Goal: Task Accomplishment & Management: Manage account settings

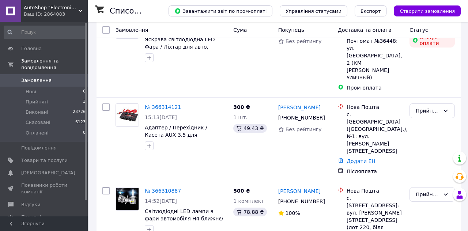
scroll to position [60, 0]
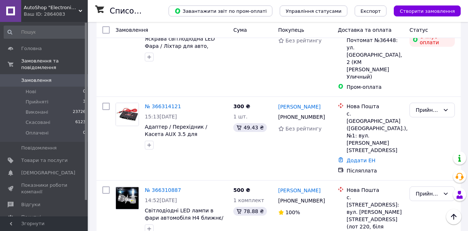
click at [157, 187] on link "№ 366310887" at bounding box center [163, 190] width 36 height 6
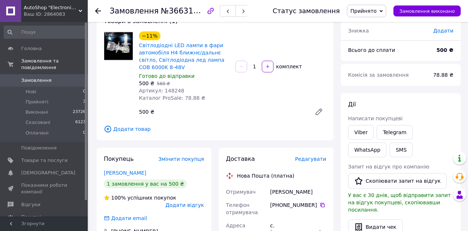
scroll to position [51, 0]
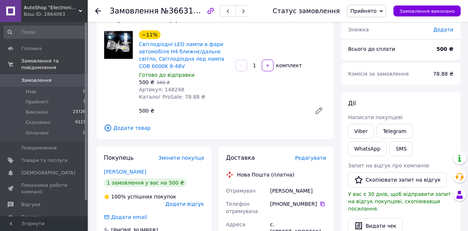
click at [309, 157] on span "Редагувати" at bounding box center [310, 158] width 31 height 6
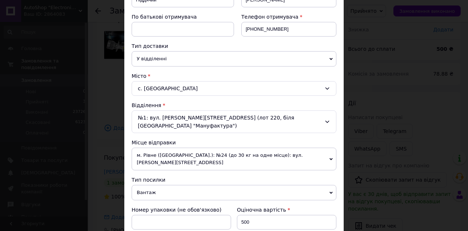
scroll to position [136, 0]
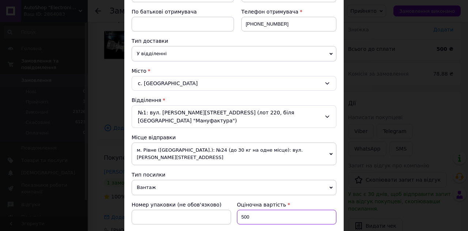
click at [257, 210] on input "500" at bounding box center [286, 217] width 99 height 15
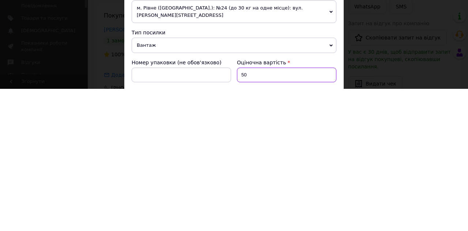
type input "5"
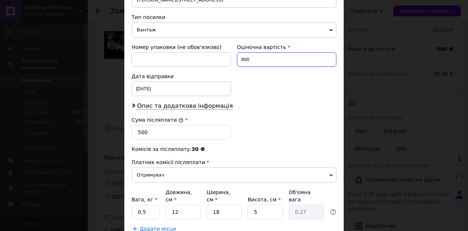
scroll to position [295, 0]
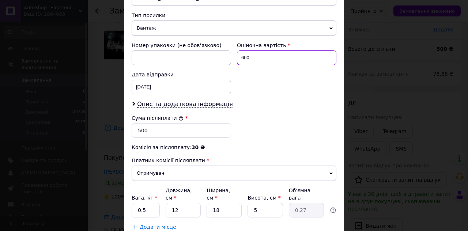
type input "600"
click at [136, 101] on span "Опис та додаткова інформація" at bounding box center [182, 104] width 101 height 7
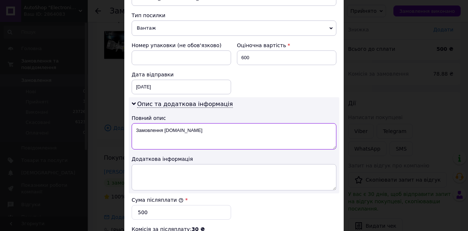
click at [191, 123] on textarea "Замовлення [DOMAIN_NAME]" at bounding box center [234, 136] width 205 height 26
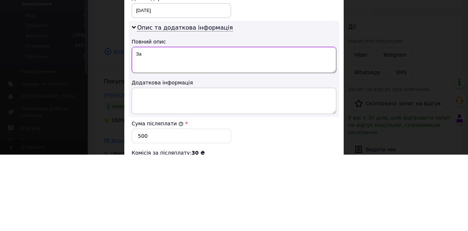
type textarea "З"
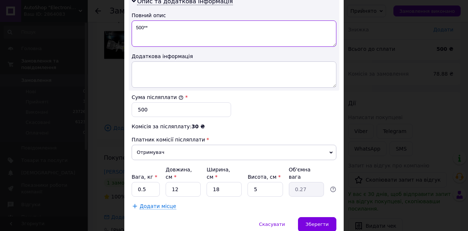
scroll to position [416, 0]
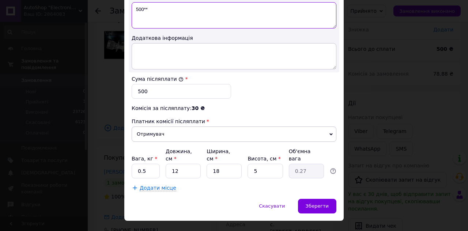
type textarea "500**"
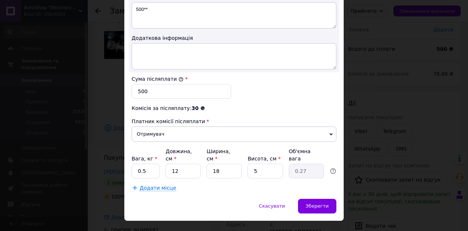
click at [314, 203] on span "Зберегти" at bounding box center [317, 205] width 23 height 5
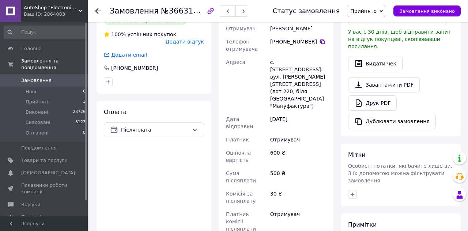
scroll to position [214, 0]
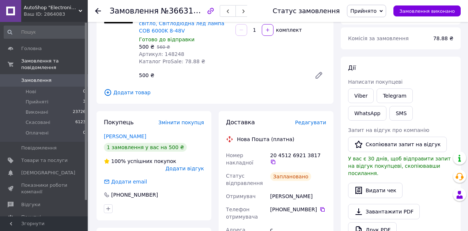
scroll to position [0, 0]
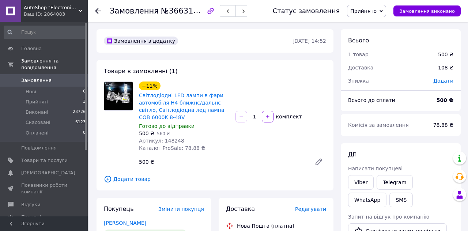
click at [99, 12] on icon at bounding box center [98, 11] width 6 height 6
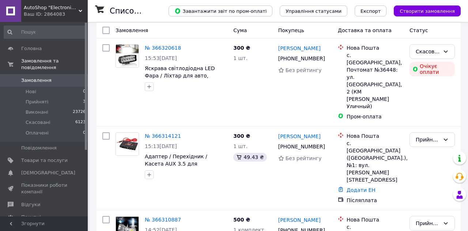
scroll to position [31, 0]
click at [159, 133] on link "№ 366314121" at bounding box center [163, 136] width 36 height 6
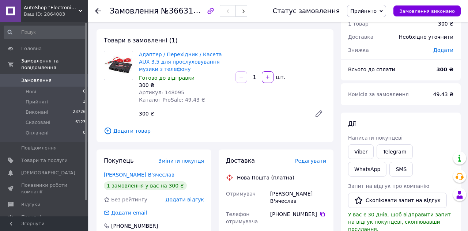
click at [311, 158] on span "Редагувати" at bounding box center [310, 161] width 31 height 6
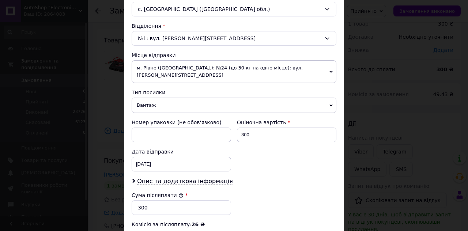
scroll to position [209, 0]
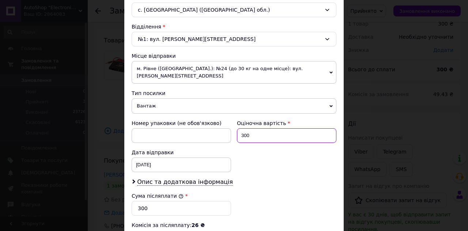
click at [253, 130] on input "300" at bounding box center [286, 135] width 99 height 15
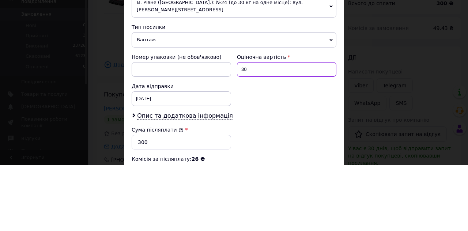
type input "3"
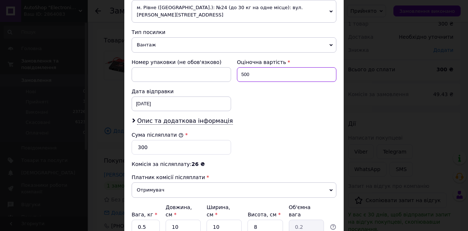
scroll to position [270, 0]
type input "500"
click at [143, 117] on span "Опис та додаткова інформація" at bounding box center [185, 120] width 96 height 7
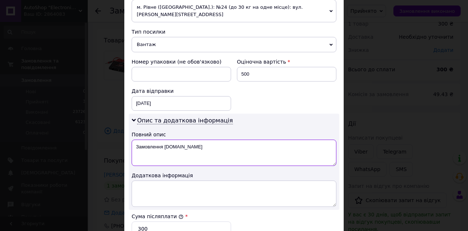
click at [190, 140] on textarea "Замовлення [DOMAIN_NAME]" at bounding box center [234, 153] width 205 height 26
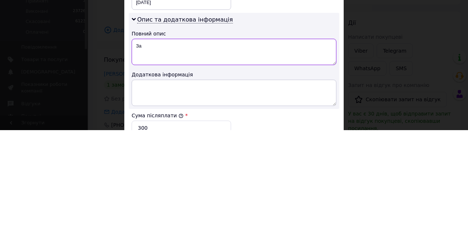
type textarea "З"
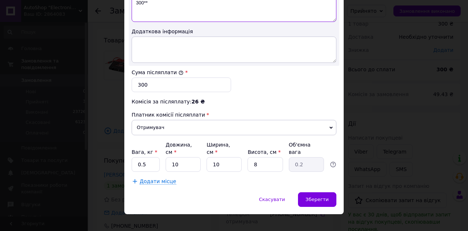
scroll to position [415, 0]
type textarea "300**"
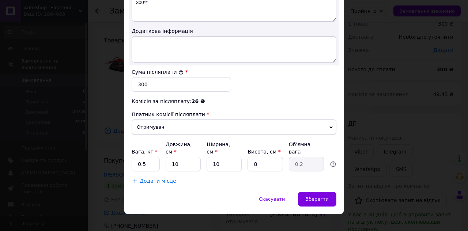
click at [310, 196] on span "Зберегти" at bounding box center [317, 198] width 23 height 5
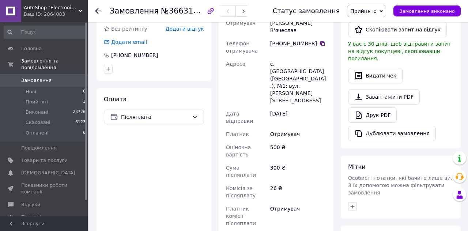
scroll to position [214, 0]
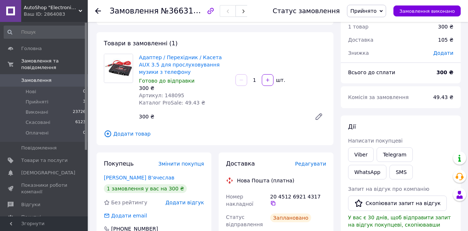
scroll to position [0, 0]
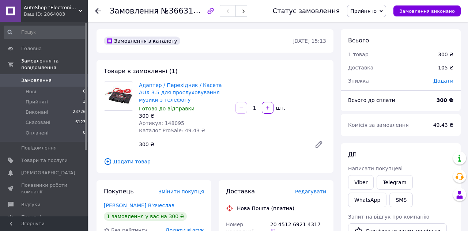
click at [98, 12] on icon at bounding box center [98, 11] width 6 height 6
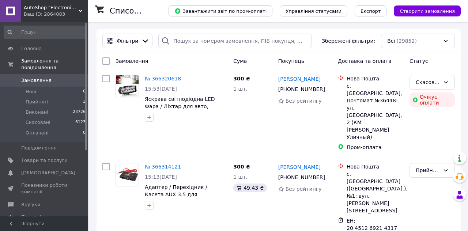
click at [427, 166] on div "Прийнято" at bounding box center [428, 170] width 24 height 8
click at [431, 159] on li "Виконано" at bounding box center [432, 156] width 45 height 13
